Goal: Information Seeking & Learning: Learn about a topic

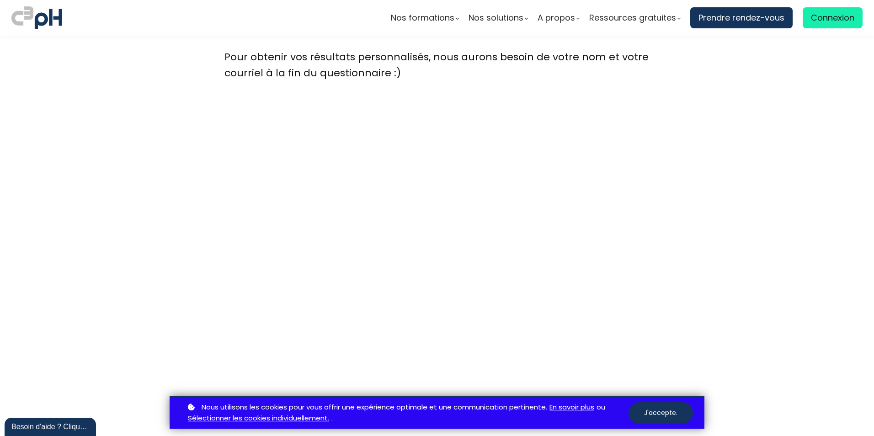
scroll to position [2467, 0]
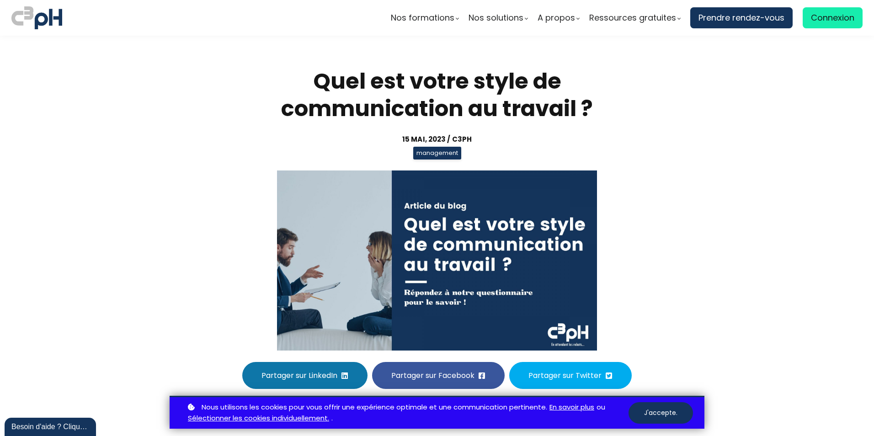
scroll to position [2467, 0]
